Goal: Information Seeking & Learning: Learn about a topic

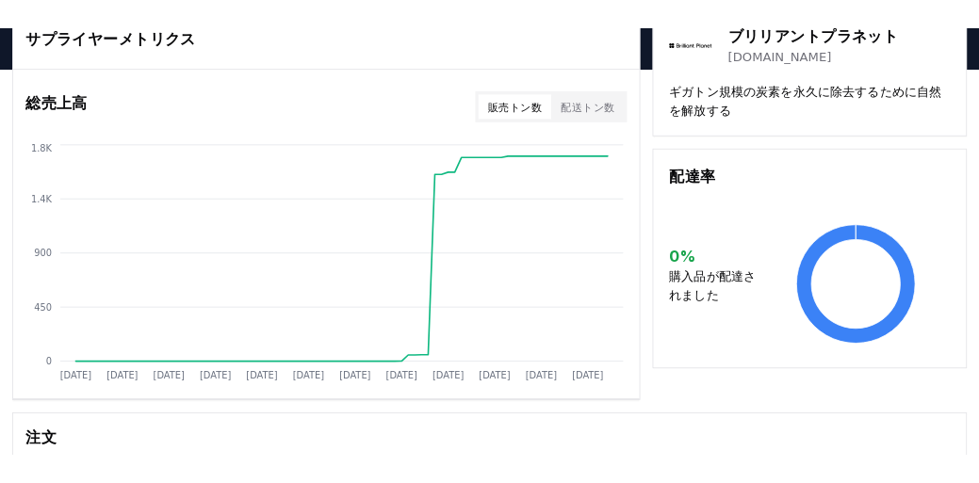
scroll to position [121, 0]
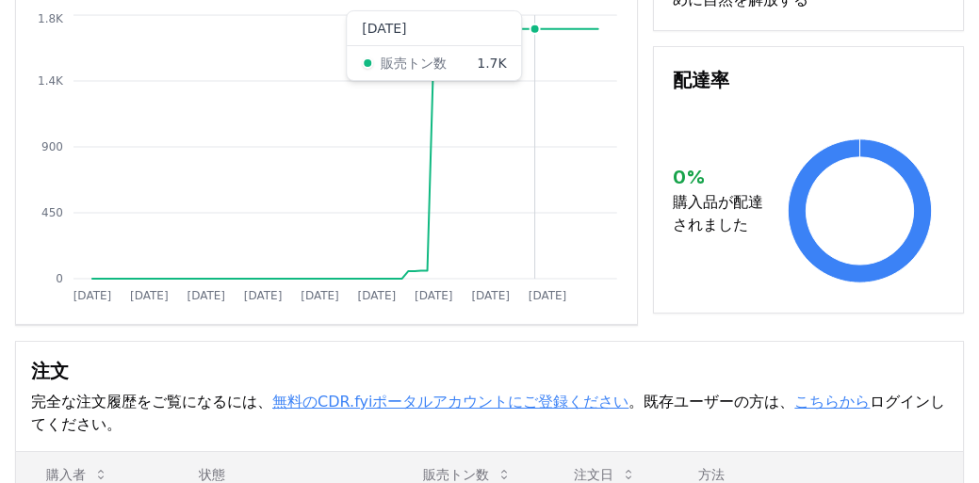
scroll to position [283, 0]
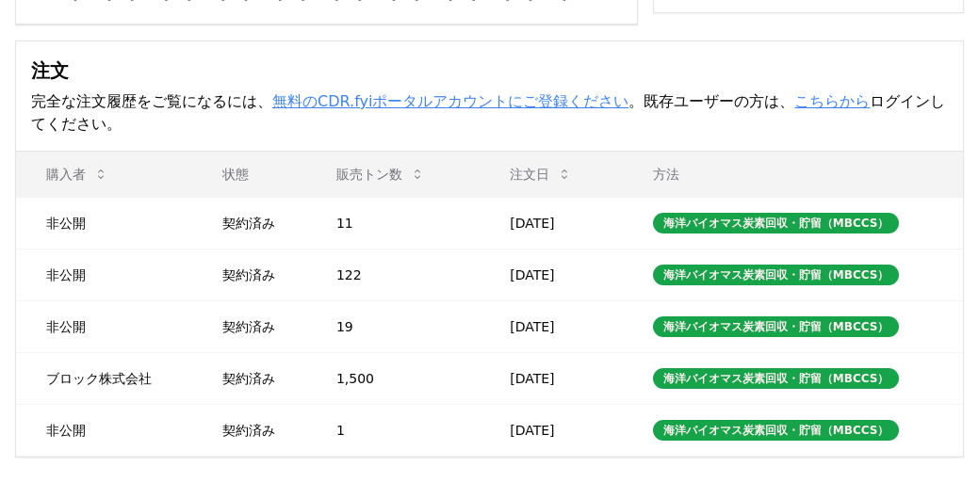
scroll to position [565, 0]
